Goal: Use online tool/utility: Utilize a website feature to perform a specific function

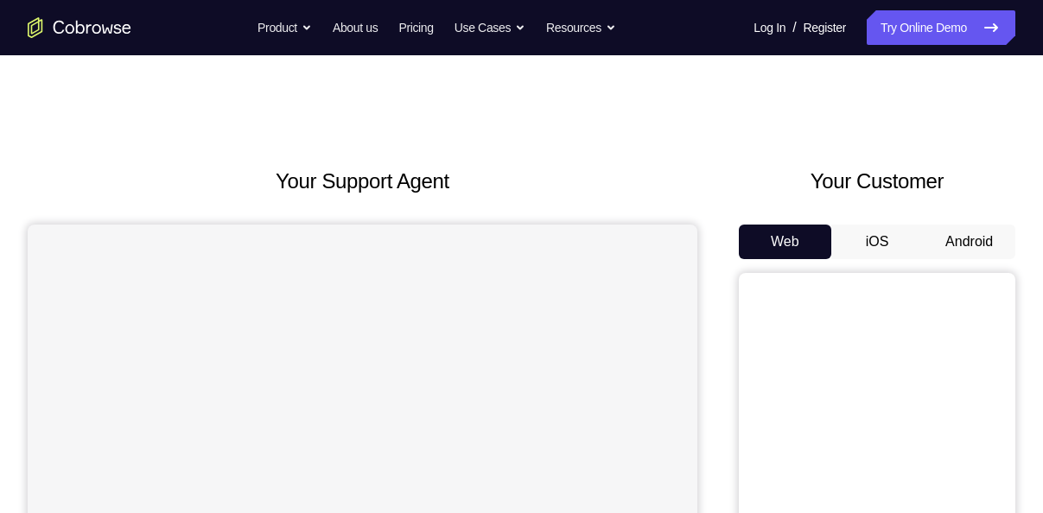
click at [985, 232] on button "Android" at bounding box center [969, 242] width 92 height 35
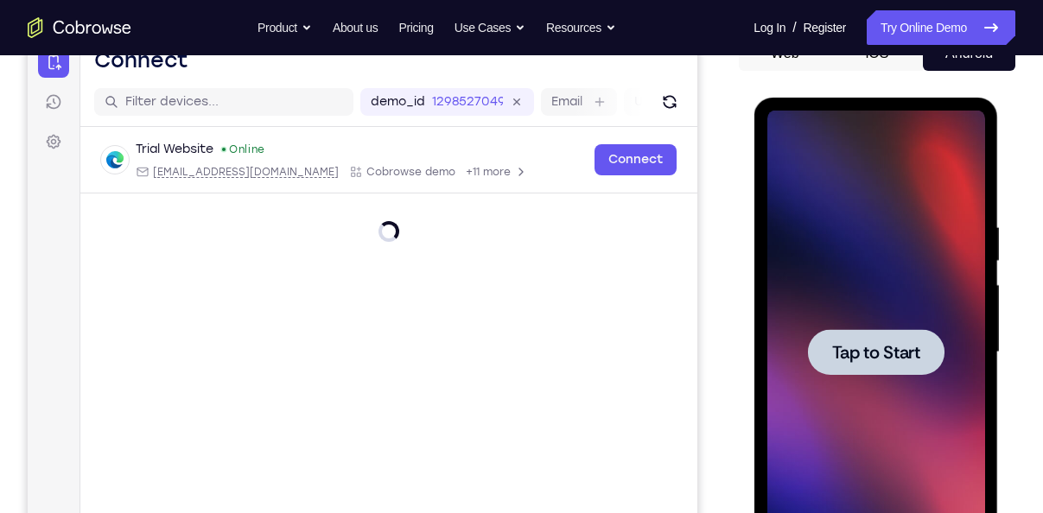
scroll to position [253, 0]
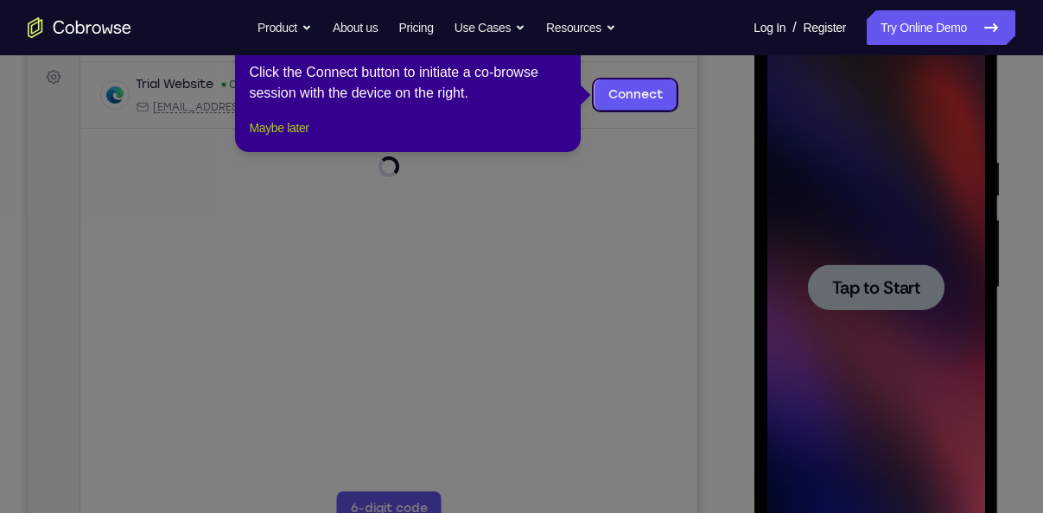
click at [294, 138] on button "Maybe later" at bounding box center [279, 128] width 60 height 21
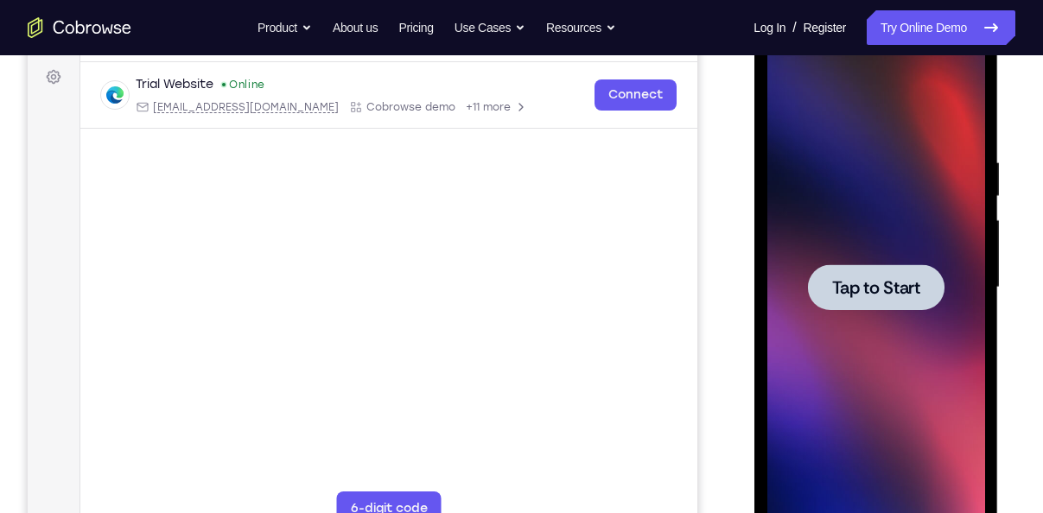
click at [869, 288] on span "Tap to Start" at bounding box center [875, 287] width 88 height 17
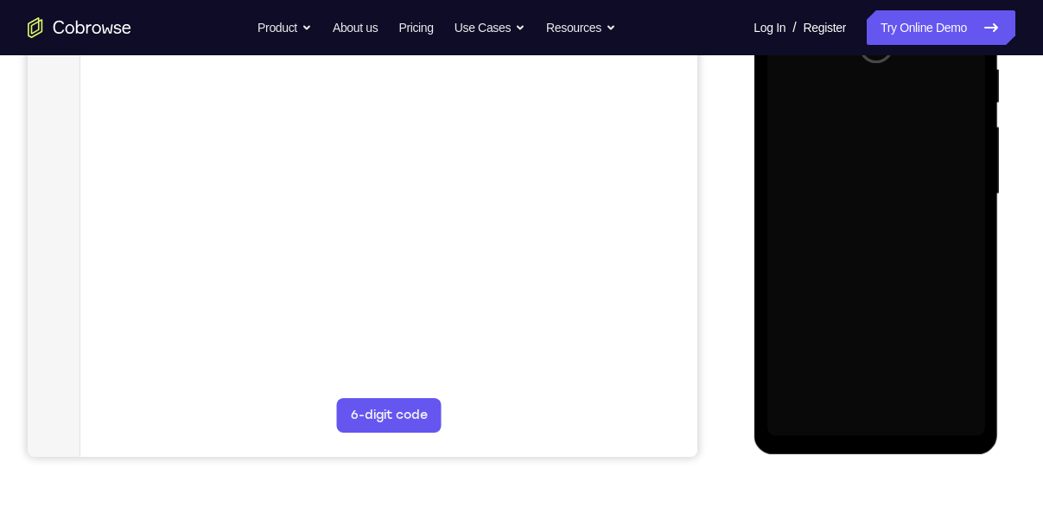
scroll to position [359, 0]
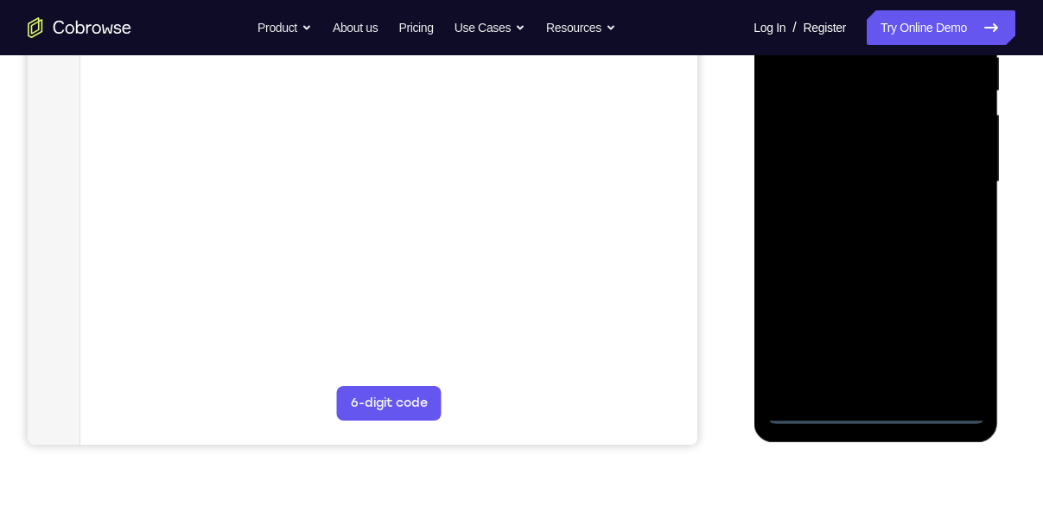
click at [877, 414] on div at bounding box center [876, 182] width 218 height 484
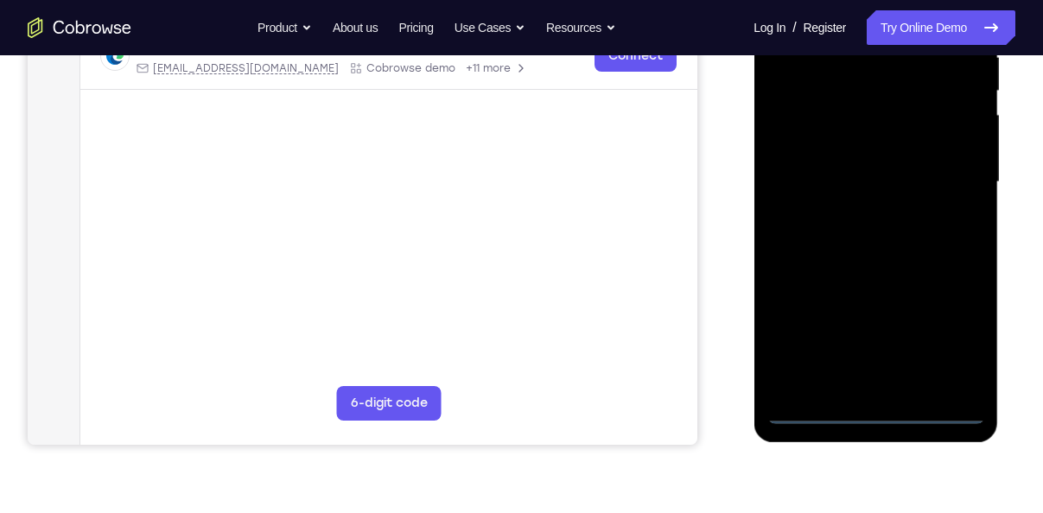
click at [949, 345] on div at bounding box center [876, 182] width 218 height 484
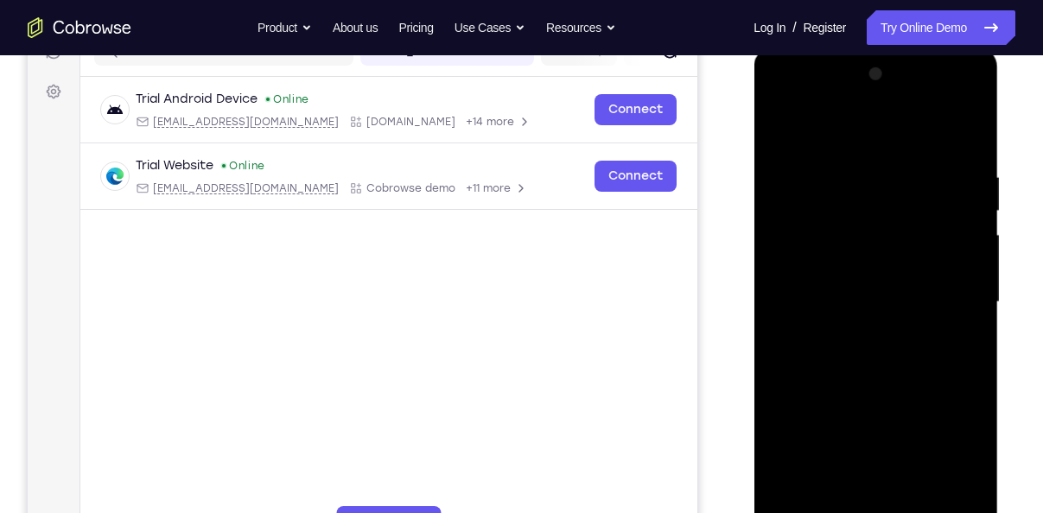
scroll to position [231, 0]
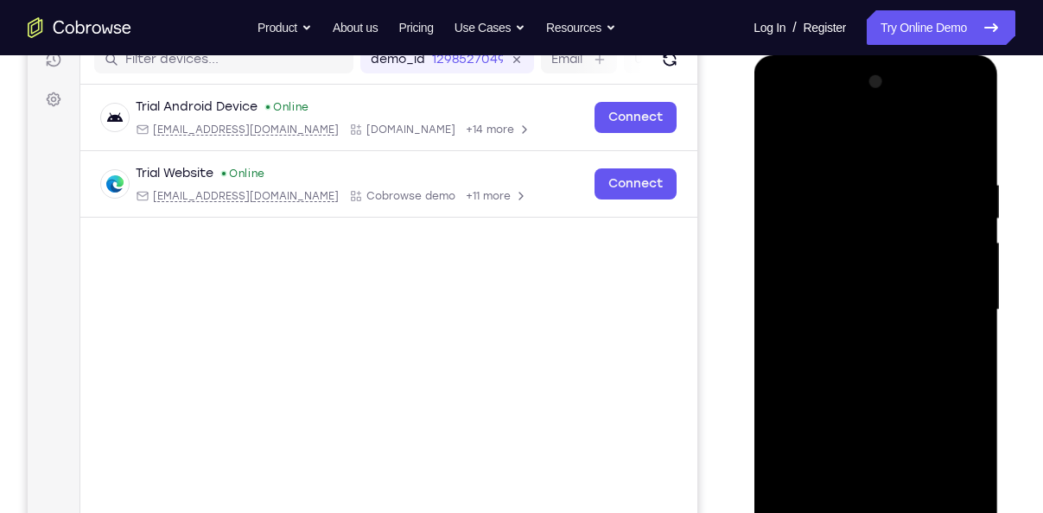
click at [781, 112] on div at bounding box center [876, 310] width 218 height 484
click at [953, 297] on div at bounding box center [876, 310] width 218 height 484
click at [857, 344] on div at bounding box center [876, 310] width 218 height 484
click at [842, 268] on div at bounding box center [876, 310] width 218 height 484
click at [856, 296] on div at bounding box center [876, 310] width 218 height 484
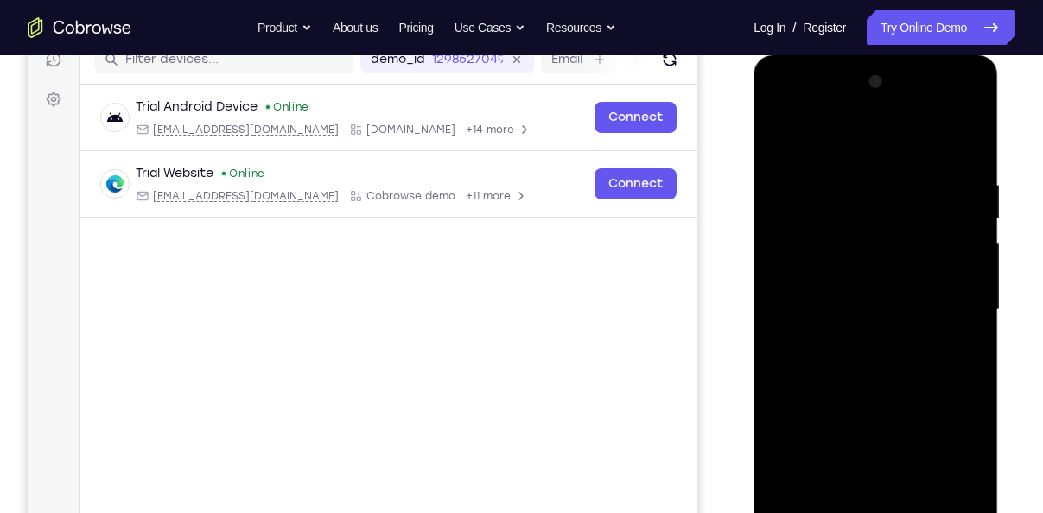
click at [881, 341] on div at bounding box center [876, 310] width 218 height 484
click at [881, 271] on div at bounding box center [876, 310] width 218 height 484
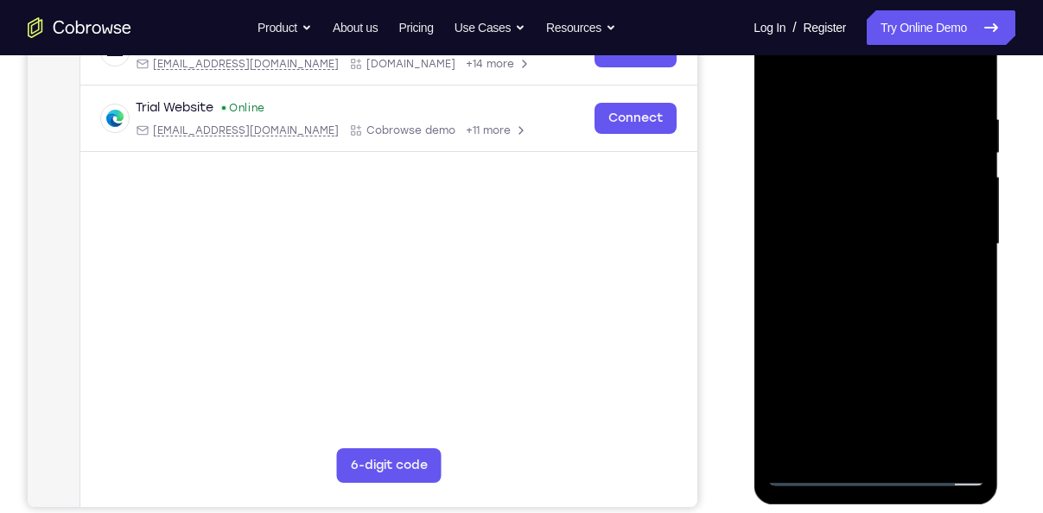
scroll to position [298, 0]
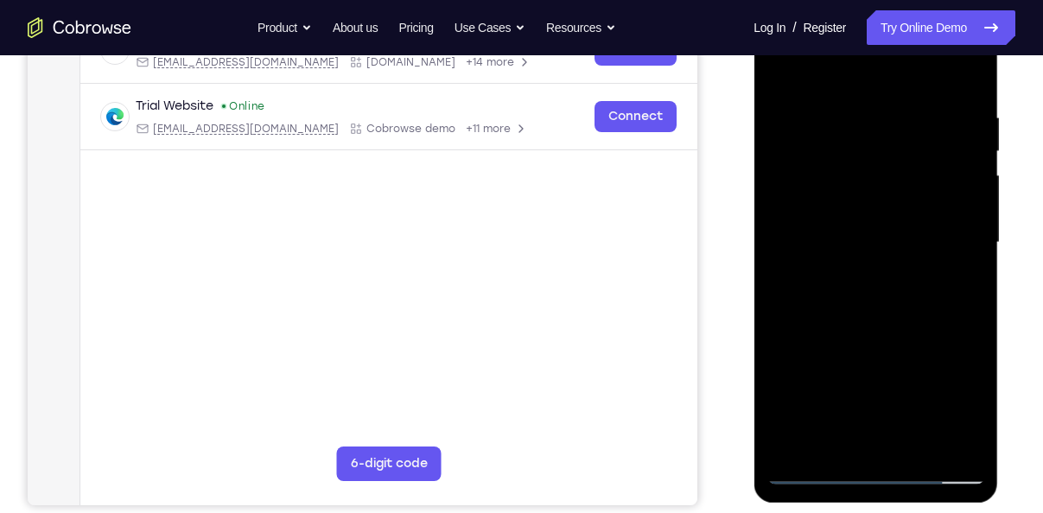
click at [917, 448] on div at bounding box center [876, 243] width 218 height 484
click at [888, 332] on div at bounding box center [876, 243] width 218 height 484
click at [878, 234] on div at bounding box center [876, 243] width 218 height 484
click at [959, 290] on div at bounding box center [876, 243] width 218 height 484
click at [859, 184] on div at bounding box center [876, 243] width 218 height 484
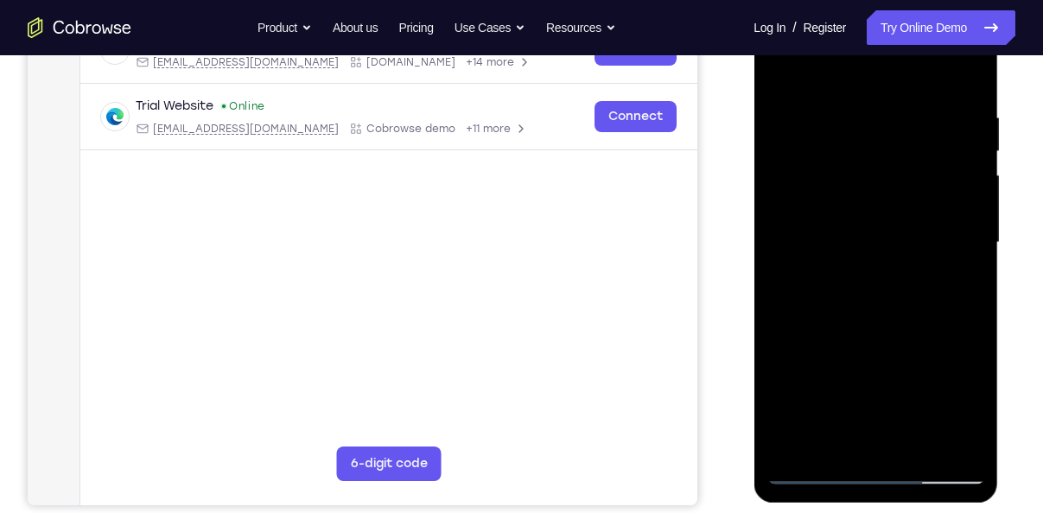
click at [898, 336] on div at bounding box center [876, 243] width 218 height 484
click at [961, 281] on div at bounding box center [876, 243] width 218 height 484
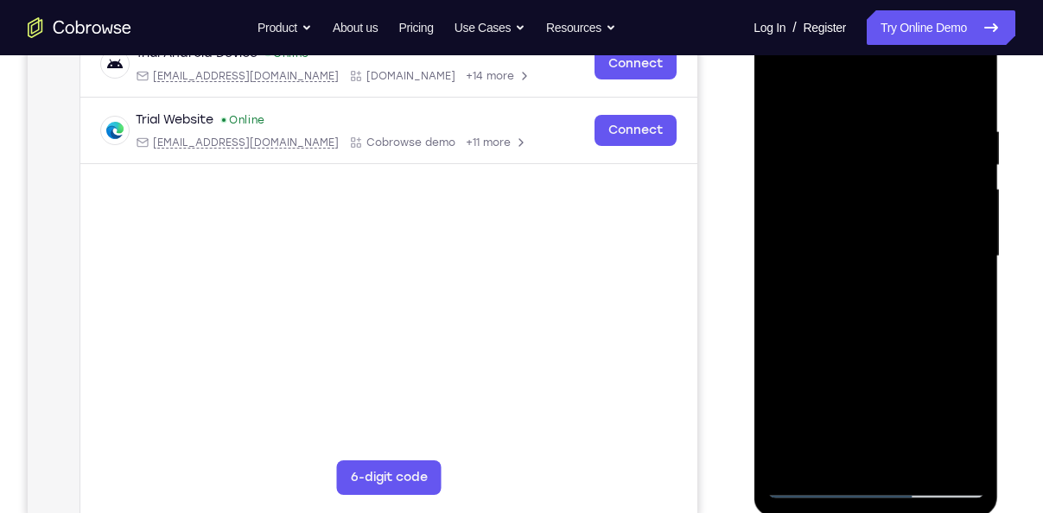
click at [780, 84] on div at bounding box center [876, 257] width 218 height 484
drag, startPoint x: 924, startPoint y: 375, endPoint x: 905, endPoint y: 542, distance: 167.9
click at [905, 512] on html "Online web based iOS Simulators and Android Emulators. Run iPhone, iPad, Mobile…" at bounding box center [877, 261] width 246 height 519
click at [787, 88] on div at bounding box center [876, 257] width 218 height 484
click at [842, 121] on div at bounding box center [876, 257] width 218 height 484
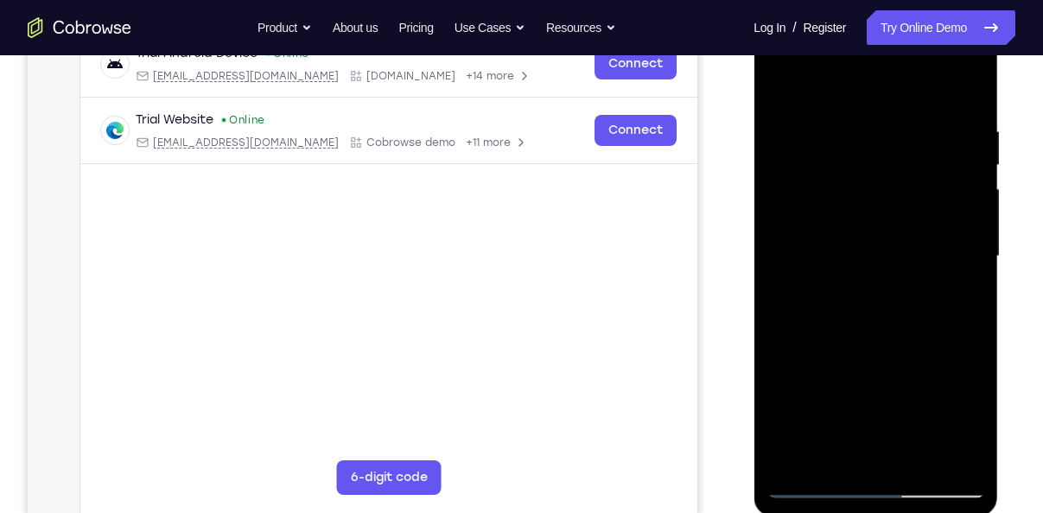
click at [950, 245] on div at bounding box center [876, 257] width 218 height 484
click at [951, 305] on div at bounding box center [876, 257] width 218 height 484
click at [962, 92] on div at bounding box center [876, 257] width 218 height 484
click at [917, 122] on div at bounding box center [876, 257] width 218 height 484
click at [945, 291] on div at bounding box center [876, 257] width 218 height 484
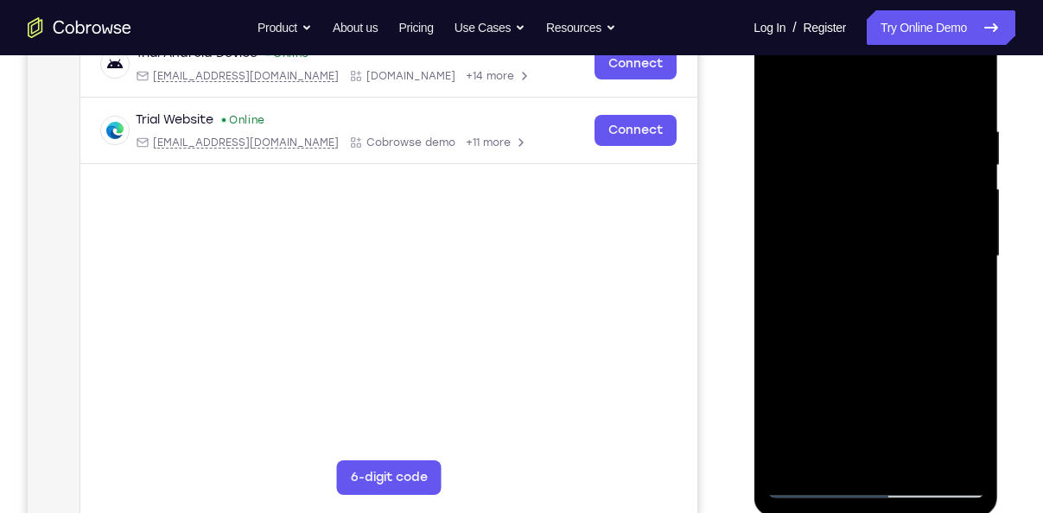
click at [967, 89] on div at bounding box center [876, 257] width 218 height 484
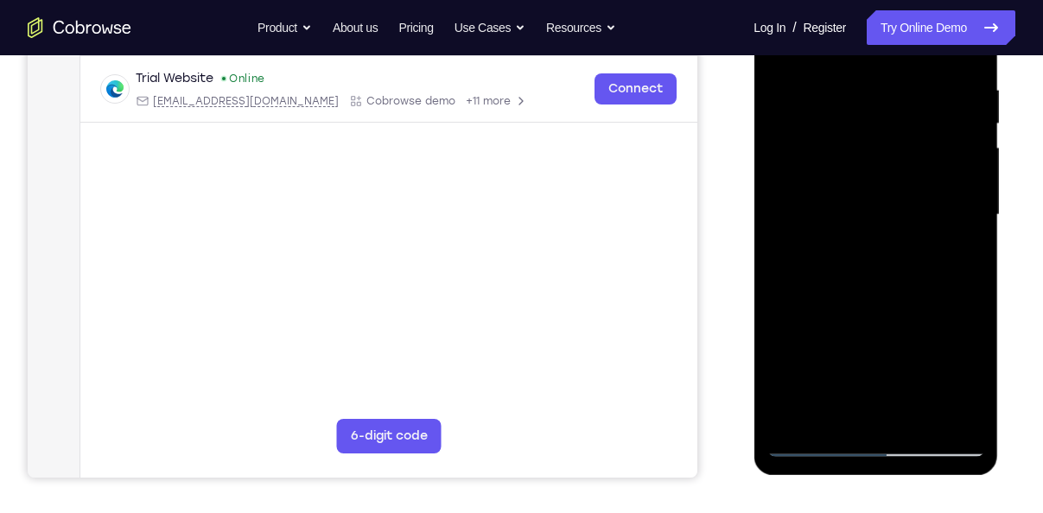
drag, startPoint x: 922, startPoint y: 306, endPoint x: 899, endPoint y: 207, distance: 102.1
click at [899, 207] on div at bounding box center [876, 215] width 218 height 484
click at [787, 309] on div at bounding box center [876, 215] width 218 height 484
click at [972, 162] on div at bounding box center [876, 215] width 218 height 484
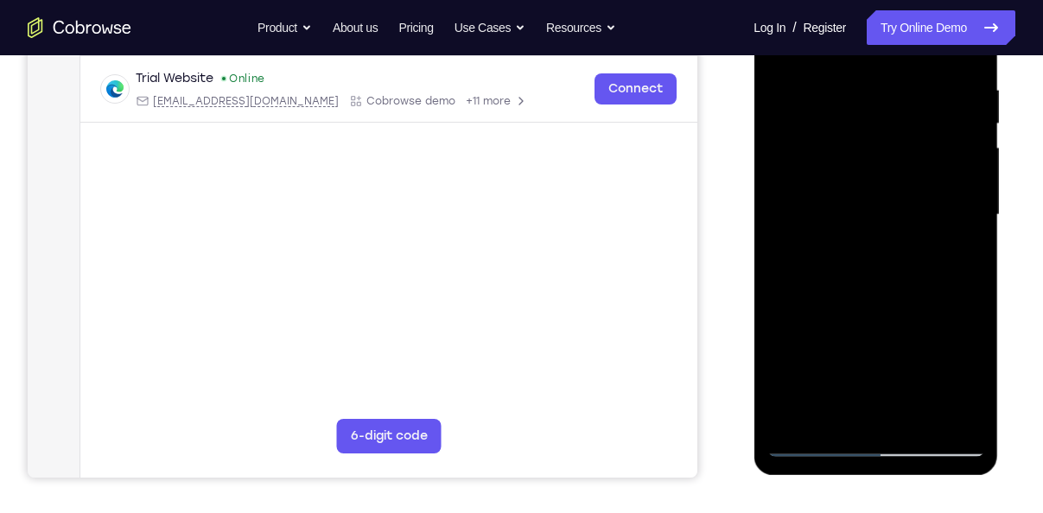
click at [972, 162] on div at bounding box center [876, 215] width 218 height 484
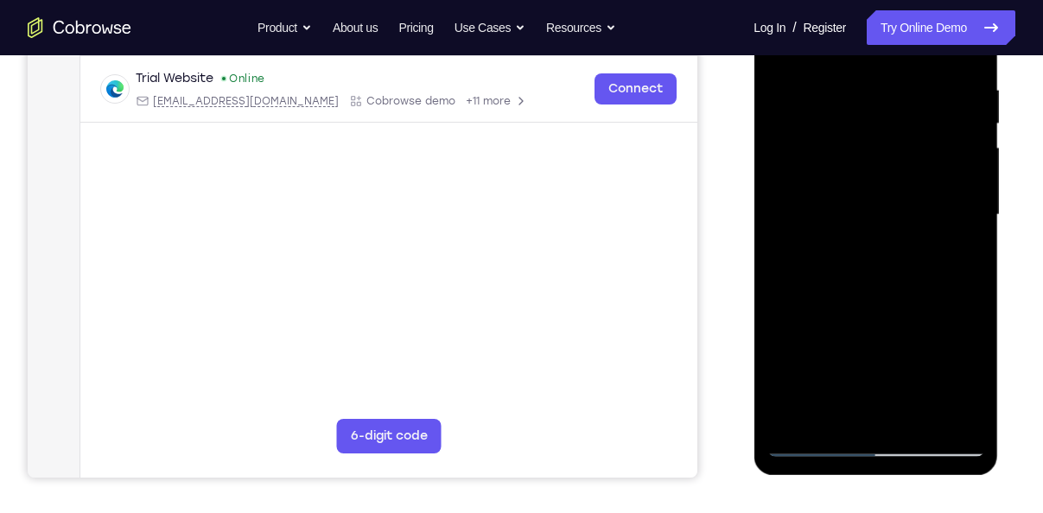
click at [972, 162] on div at bounding box center [876, 215] width 218 height 484
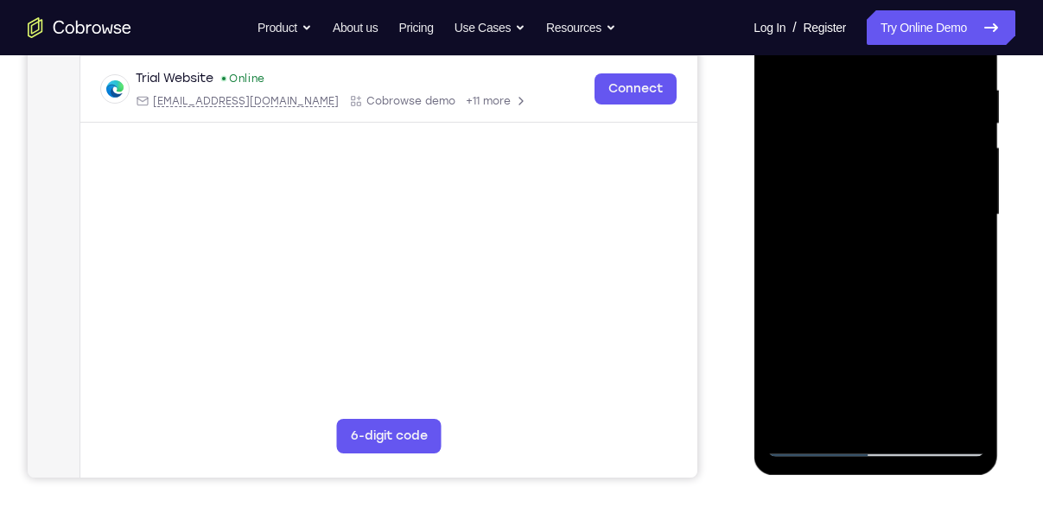
click at [972, 162] on div at bounding box center [876, 215] width 218 height 484
drag, startPoint x: 928, startPoint y: 329, endPoint x: 928, endPoint y: 412, distance: 83.0
click at [928, 412] on div at bounding box center [876, 215] width 218 height 484
drag, startPoint x: 882, startPoint y: 306, endPoint x: 856, endPoint y: 74, distance: 233.0
click at [856, 74] on div at bounding box center [876, 215] width 218 height 484
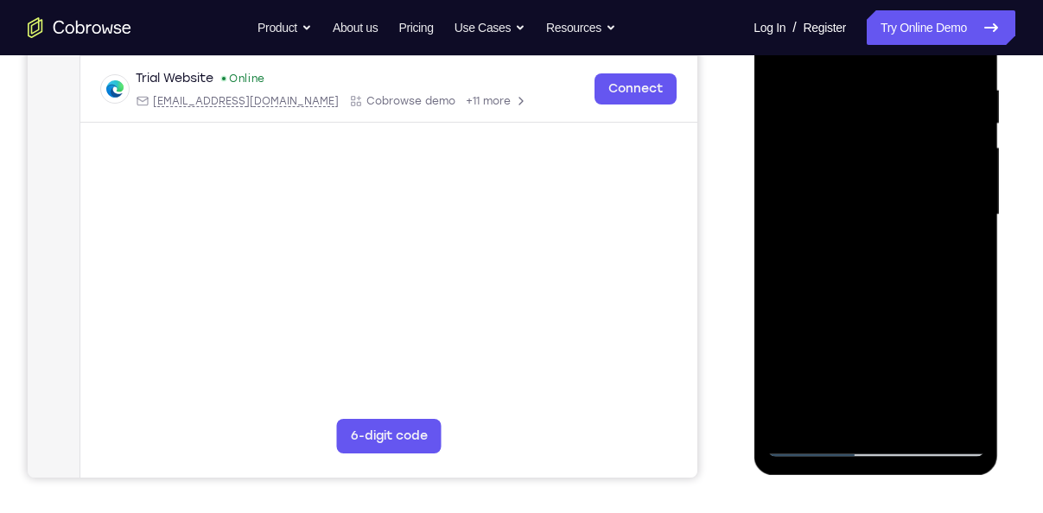
drag, startPoint x: 908, startPoint y: 297, endPoint x: 900, endPoint y: 54, distance: 243.0
click at [900, 54] on div at bounding box center [876, 215] width 218 height 484
drag, startPoint x: 907, startPoint y: 277, endPoint x: 893, endPoint y: 111, distance: 167.4
click at [893, 111] on div at bounding box center [876, 215] width 218 height 484
drag, startPoint x: 849, startPoint y: 308, endPoint x: 841, endPoint y: 187, distance: 121.3
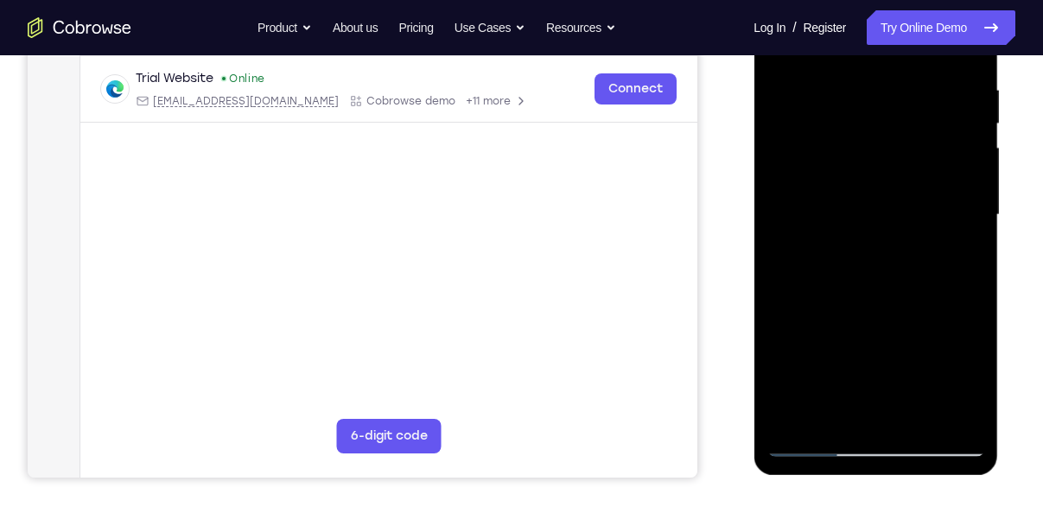
click at [841, 187] on div at bounding box center [876, 215] width 218 height 484
drag, startPoint x: 889, startPoint y: 294, endPoint x: 860, endPoint y: 117, distance: 179.6
click at [860, 117] on div at bounding box center [876, 215] width 218 height 484
drag, startPoint x: 900, startPoint y: 321, endPoint x: 910, endPoint y: 176, distance: 144.7
click at [910, 176] on div at bounding box center [876, 215] width 218 height 484
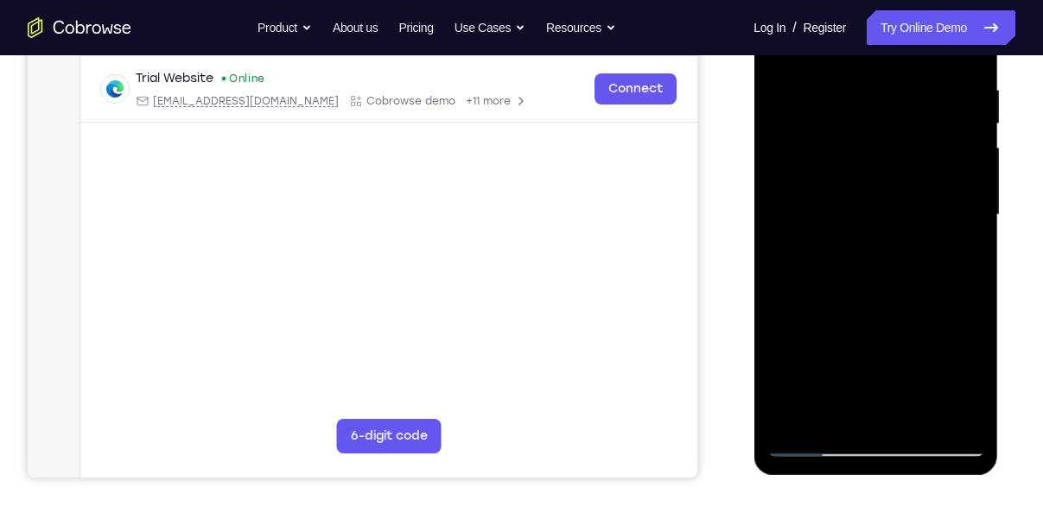
drag, startPoint x: 919, startPoint y: 374, endPoint x: 913, endPoint y: 108, distance: 266.2
click at [913, 108] on div at bounding box center [876, 215] width 218 height 484
drag, startPoint x: 939, startPoint y: 343, endPoint x: 914, endPoint y: 143, distance: 201.2
click at [914, 143] on div at bounding box center [876, 215] width 218 height 484
drag, startPoint x: 910, startPoint y: 339, endPoint x: 869, endPoint y: 172, distance: 171.7
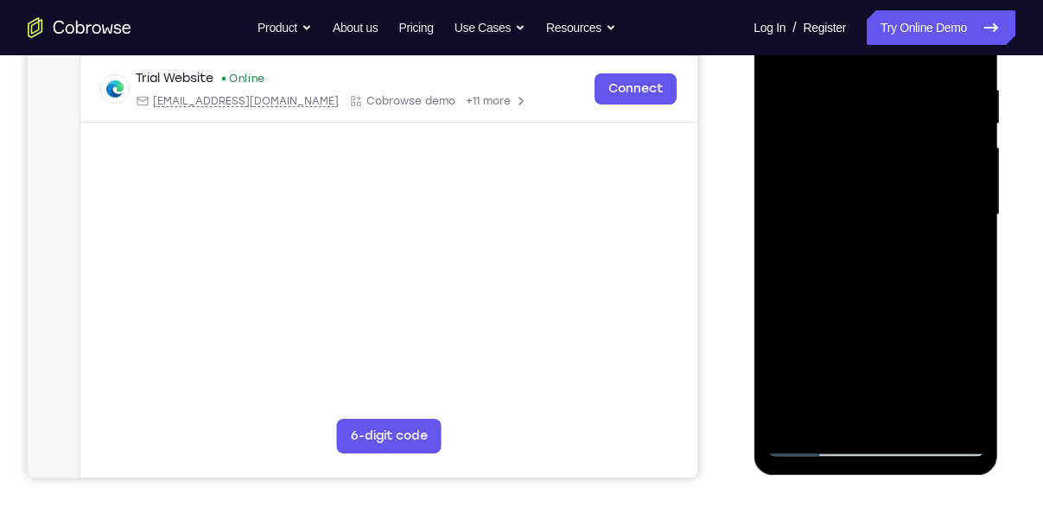
click at [869, 172] on div at bounding box center [876, 215] width 218 height 484
drag, startPoint x: 912, startPoint y: 366, endPoint x: 888, endPoint y: 121, distance: 245.8
click at [888, 121] on div at bounding box center [876, 215] width 218 height 484
drag, startPoint x: 870, startPoint y: 328, endPoint x: 860, endPoint y: 150, distance: 178.3
click at [860, 150] on div at bounding box center [876, 215] width 218 height 484
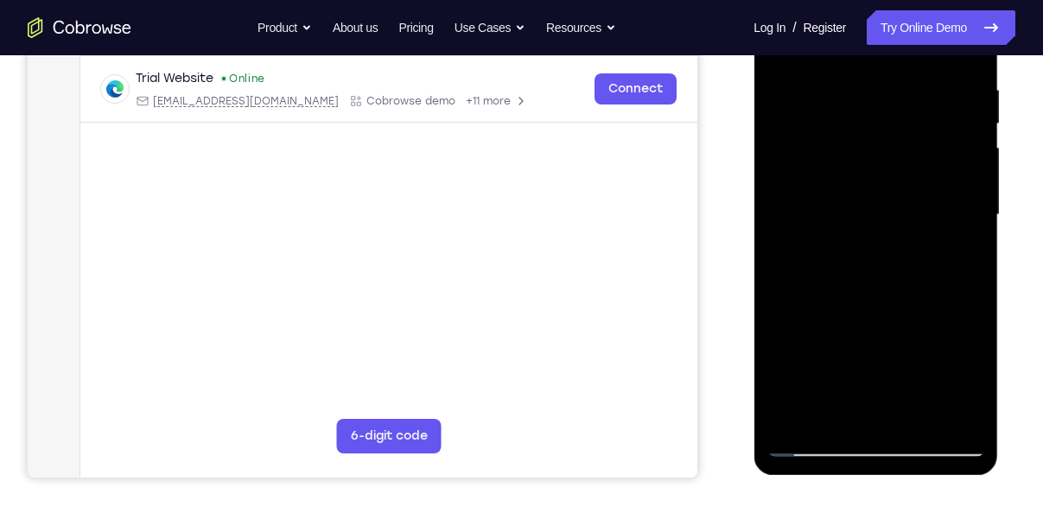
drag, startPoint x: 901, startPoint y: 290, endPoint x: 897, endPoint y: 85, distance: 204.9
click at [897, 85] on div at bounding box center [876, 215] width 218 height 484
drag, startPoint x: 903, startPoint y: 274, endPoint x: 907, endPoint y: 142, distance: 132.3
click at [907, 142] on div at bounding box center [876, 215] width 218 height 484
click at [979, 172] on div at bounding box center [876, 215] width 218 height 484
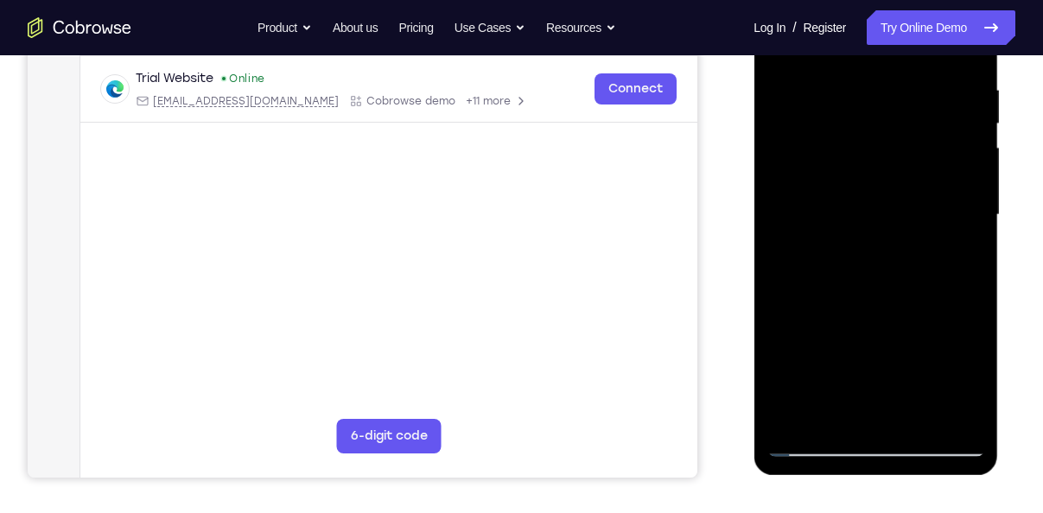
click at [979, 172] on div at bounding box center [876, 215] width 218 height 484
drag, startPoint x: 921, startPoint y: 335, endPoint x: 911, endPoint y: 68, distance: 267.2
click at [911, 68] on div at bounding box center [876, 215] width 218 height 484
drag, startPoint x: 884, startPoint y: 310, endPoint x: 874, endPoint y: 181, distance: 129.2
click at [874, 181] on div at bounding box center [876, 215] width 218 height 484
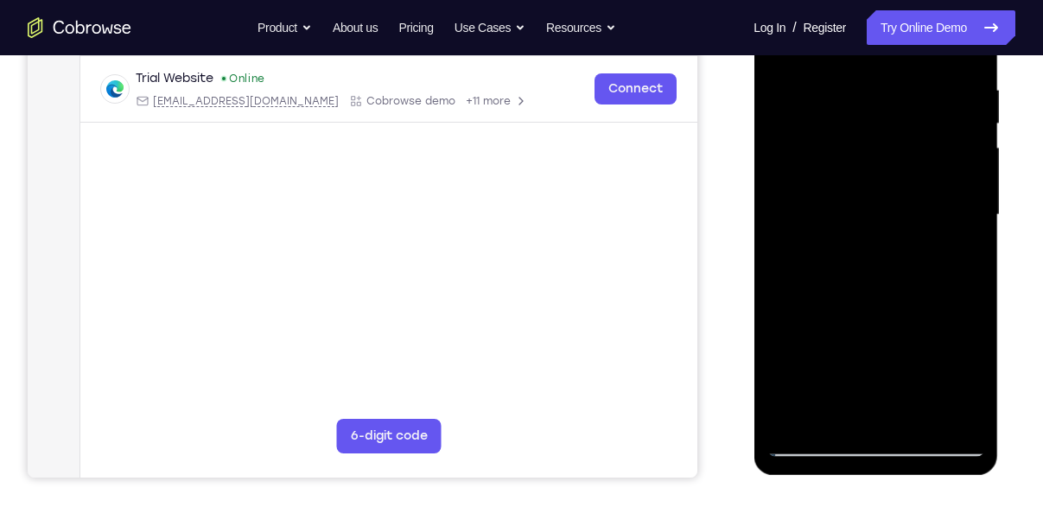
drag, startPoint x: 887, startPoint y: 288, endPoint x: 865, endPoint y: 79, distance: 210.2
click at [865, 79] on div at bounding box center [876, 215] width 218 height 484
drag, startPoint x: 912, startPoint y: 312, endPoint x: 881, endPoint y: 138, distance: 176.5
click at [881, 138] on div at bounding box center [876, 215] width 218 height 484
drag, startPoint x: 908, startPoint y: 353, endPoint x: 893, endPoint y: 141, distance: 213.2
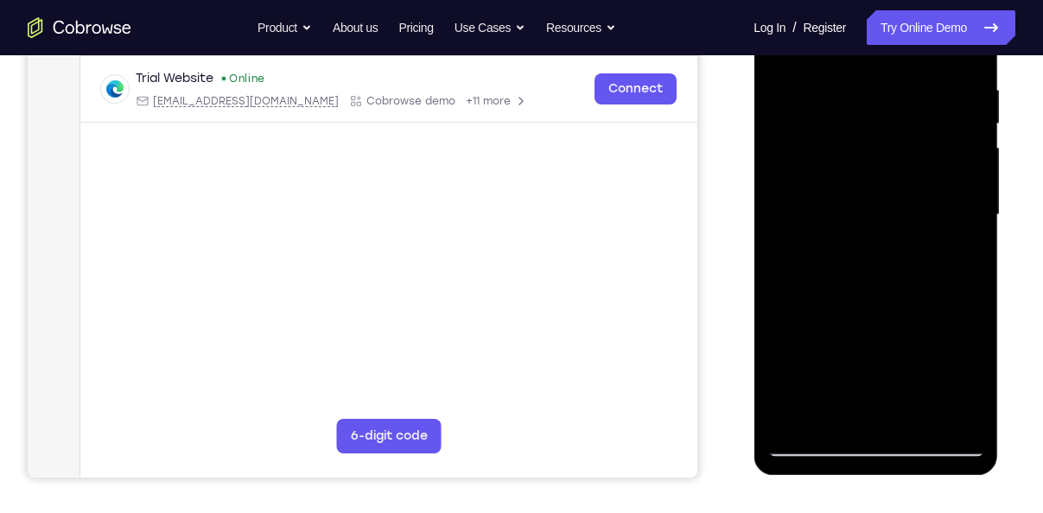
click at [893, 141] on div at bounding box center [876, 215] width 218 height 484
click at [981, 198] on div at bounding box center [876, 215] width 218 height 484
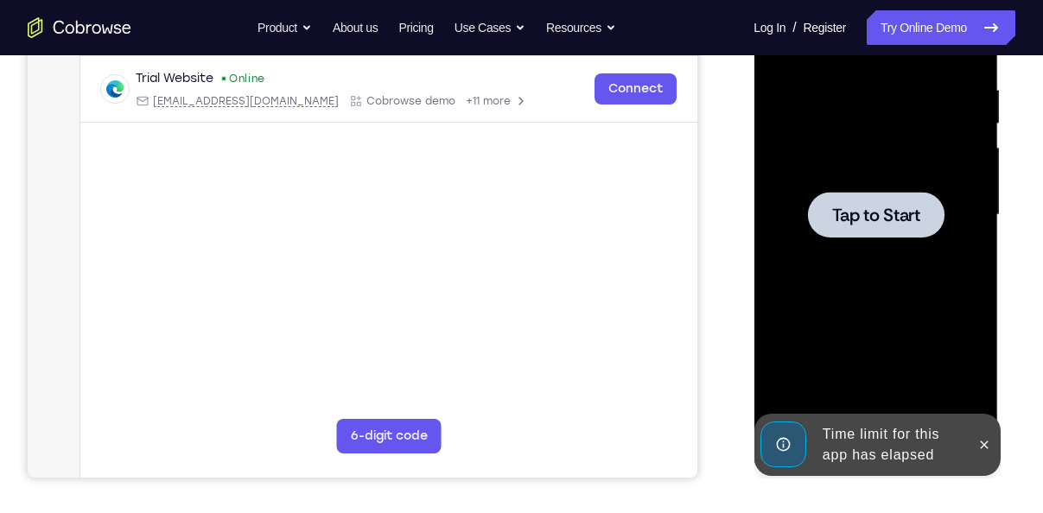
click at [981, 198] on div at bounding box center [876, 215] width 218 height 484
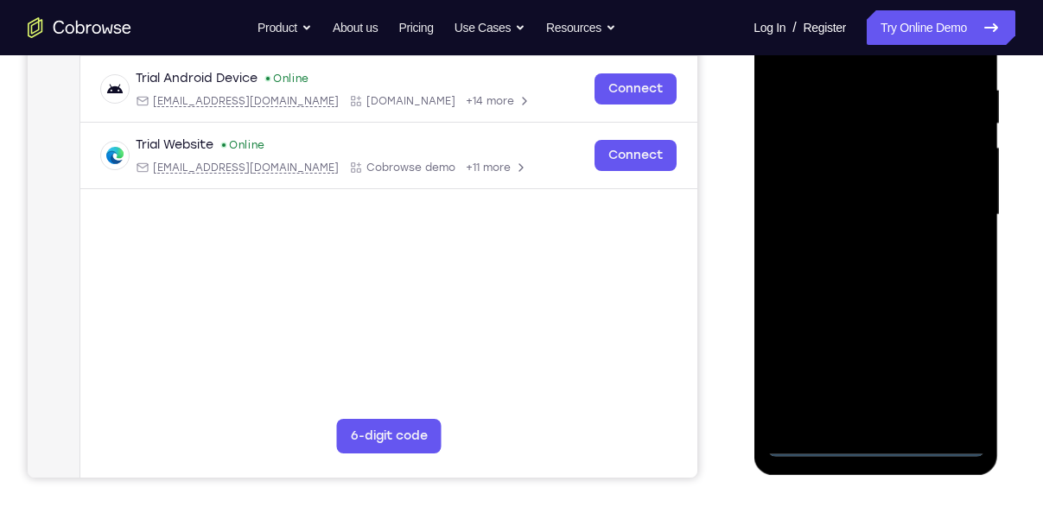
click at [877, 442] on div at bounding box center [876, 215] width 218 height 484
click at [951, 372] on div at bounding box center [876, 215] width 218 height 484
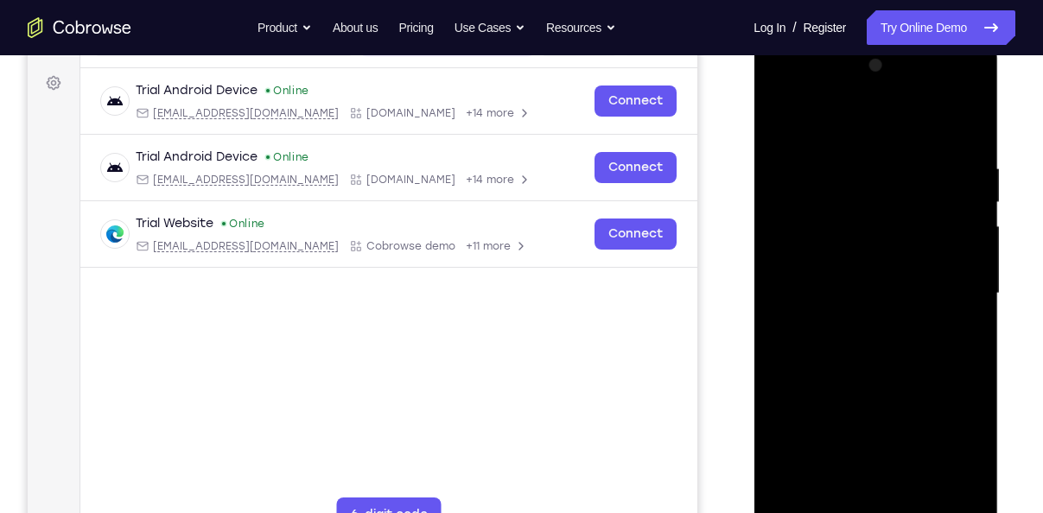
scroll to position [244, 0]
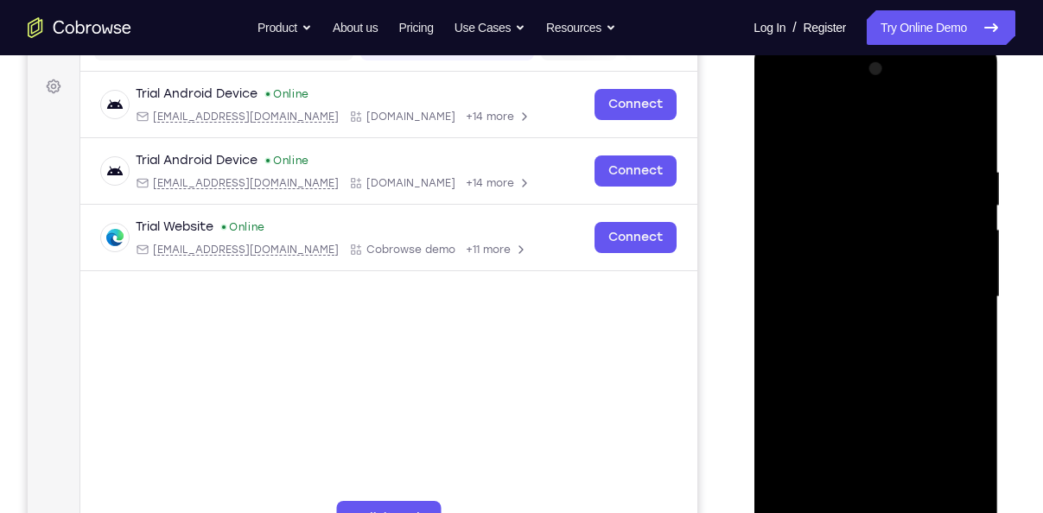
click at [779, 97] on div at bounding box center [876, 297] width 218 height 484
click at [955, 285] on div at bounding box center [876, 297] width 218 height 484
click at [862, 329] on div at bounding box center [876, 297] width 218 height 484
click at [832, 268] on div at bounding box center [876, 297] width 218 height 484
click at [822, 262] on div at bounding box center [876, 297] width 218 height 484
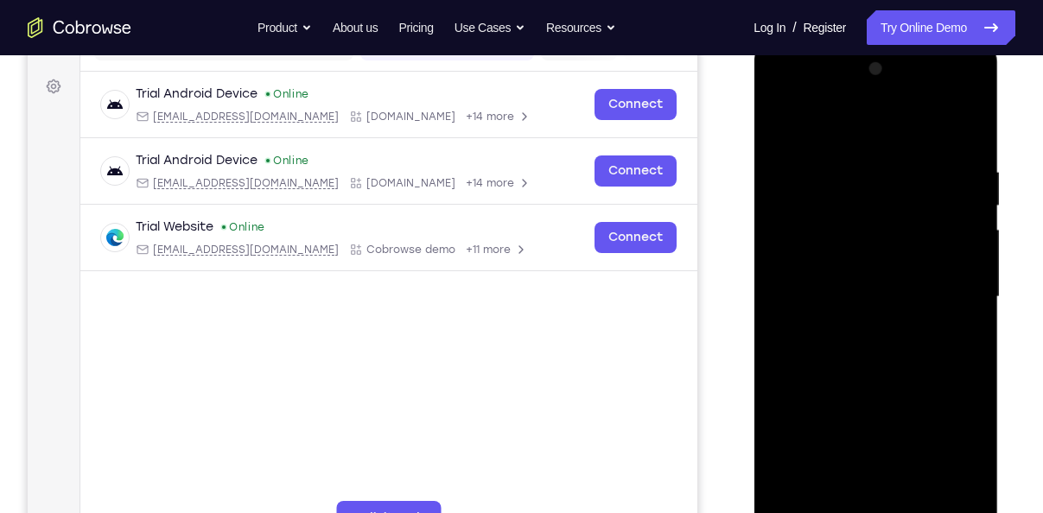
click at [858, 296] on div at bounding box center [876, 297] width 218 height 484
click at [872, 359] on div at bounding box center [876, 297] width 218 height 484
click at [863, 350] on div at bounding box center [876, 297] width 218 height 484
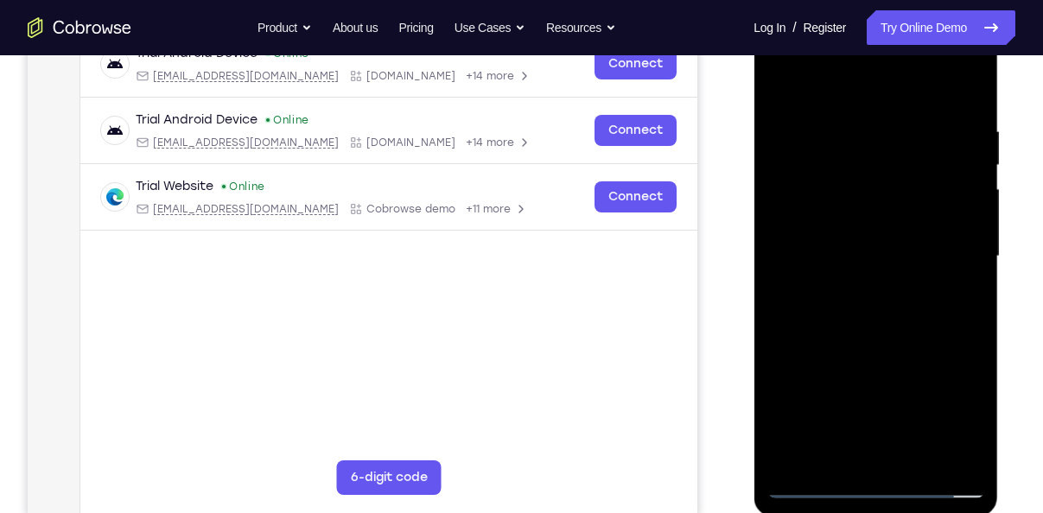
scroll to position [285, 0]
click at [898, 340] on div at bounding box center [876, 256] width 218 height 484
click at [839, 459] on div at bounding box center [876, 256] width 218 height 484
click at [815, 69] on div at bounding box center [876, 256] width 218 height 484
click at [815, 78] on div at bounding box center [876, 256] width 218 height 484
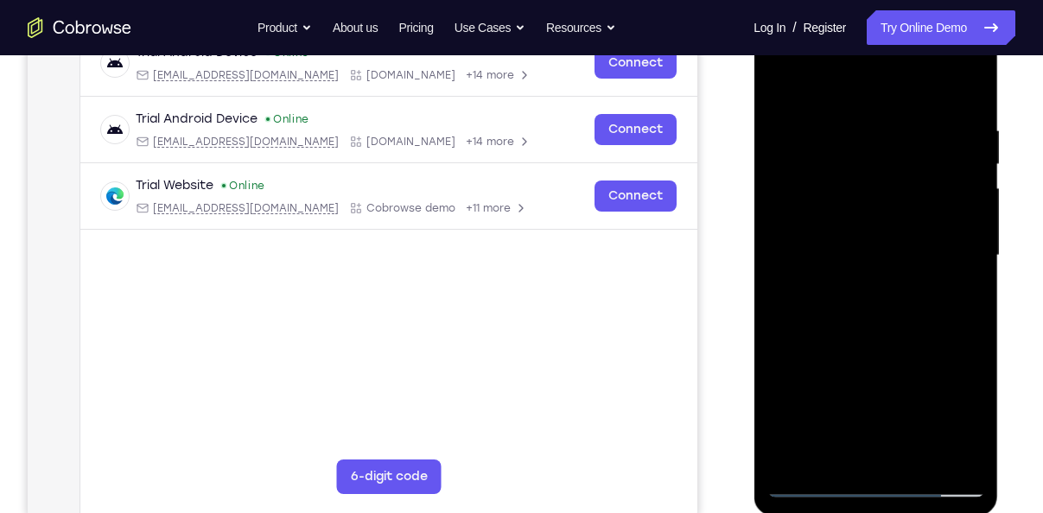
click at [828, 123] on div at bounding box center [876, 256] width 218 height 484
click at [957, 461] on div at bounding box center [876, 256] width 218 height 484
click at [948, 320] on div at bounding box center [876, 256] width 218 height 484
click at [780, 83] on div at bounding box center [876, 256] width 218 height 484
drag, startPoint x: 894, startPoint y: 215, endPoint x: 868, endPoint y: 68, distance: 149.2
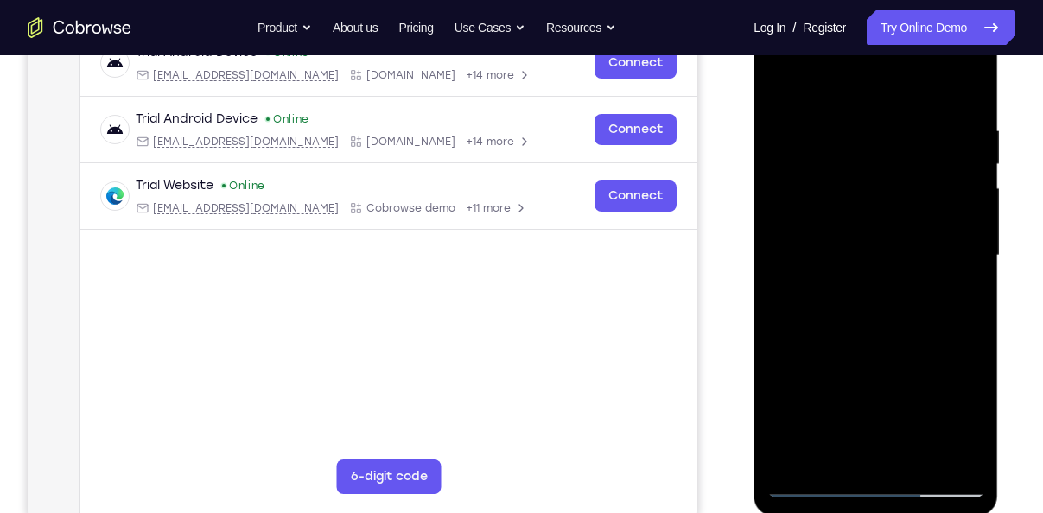
click at [868, 68] on div at bounding box center [876, 256] width 218 height 484
